Goal: Find specific fact: Find specific fact

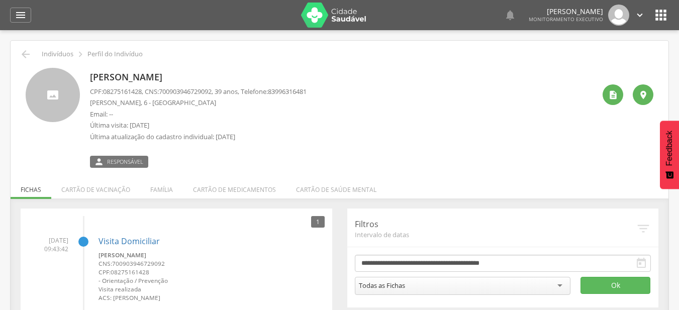
click at [183, 80] on p "[PERSON_NAME]" at bounding box center [198, 77] width 217 height 13
copy div "[PERSON_NAME]"
click at [176, 93] on span "700903946729092" at bounding box center [185, 91] width 53 height 9
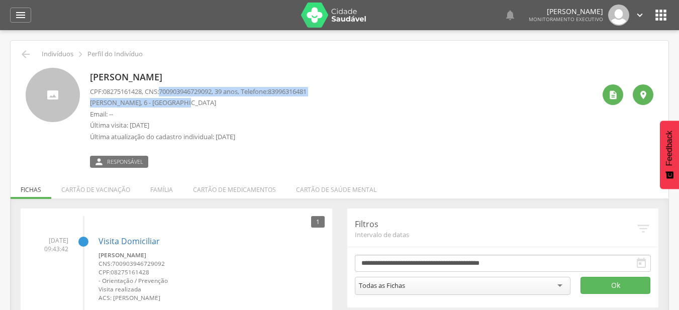
drag, startPoint x: 167, startPoint y: 93, endPoint x: 220, endPoint y: 97, distance: 53.5
click at [221, 98] on div "CPF: 08275161428 , CNS: 700903946729092 , 39 anos, Telefone: 83996316481 Antôni…" at bounding box center [198, 117] width 217 height 60
click at [220, 97] on div "CPF: 08275161428 , CNS: 700903946729092 , 39 anos, Telefone: 83996316481 Antôni…" at bounding box center [198, 117] width 217 height 60
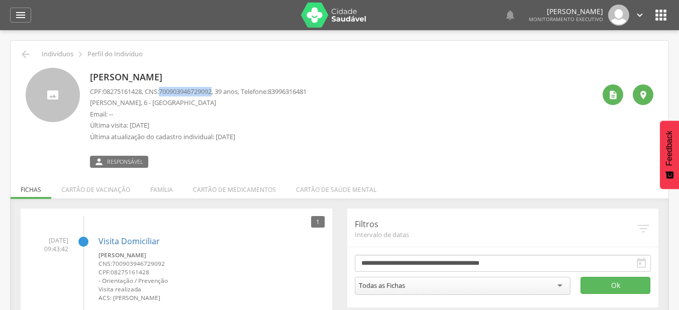
drag, startPoint x: 220, startPoint y: 94, endPoint x: 166, endPoint y: 96, distance: 53.8
click at [166, 96] on span "700903946729092" at bounding box center [185, 91] width 53 height 9
copy span "700903946729092"
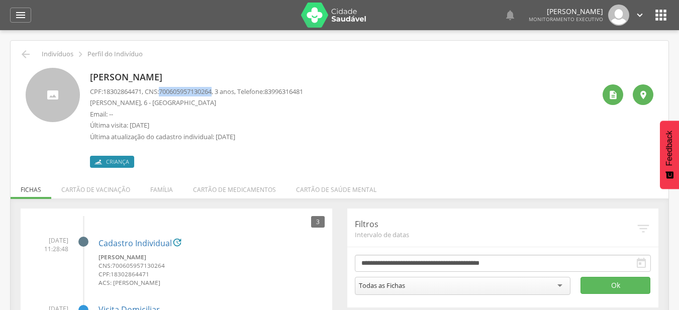
drag, startPoint x: 166, startPoint y: 90, endPoint x: 220, endPoint y: 96, distance: 54.2
click at [212, 96] on span "700605957130264" at bounding box center [185, 91] width 53 height 9
copy span "700605957130264"
